Goal: Find specific page/section: Find specific page/section

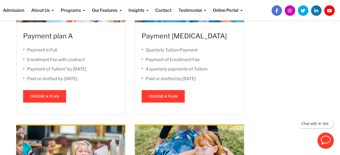
scroll to position [236, 0]
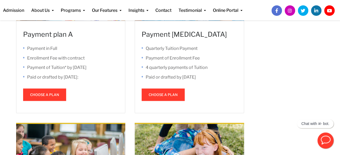
click at [163, 95] on span at bounding box center [163, 95] width 0 height 0
click at [177, 95] on button "Choose a plan" at bounding box center [163, 95] width 43 height 12
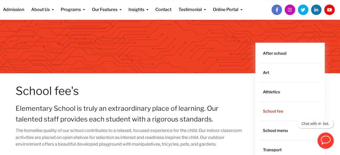
scroll to position [0, 0]
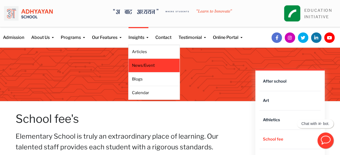
click at [140, 63] on link "News/Event" at bounding box center [154, 66] width 44 height 6
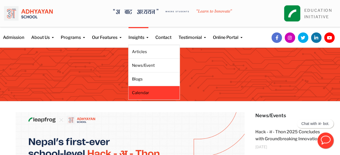
click at [140, 91] on link "Calendar" at bounding box center [154, 93] width 44 height 6
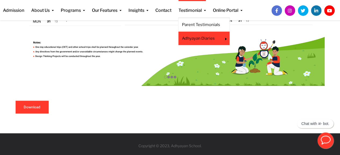
scroll to position [480, 0]
